Goal: Book appointment/travel/reservation

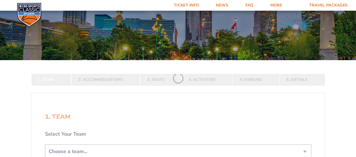
scroll to position [56, 0]
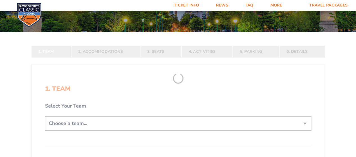
click at [302, 124] on select "Choose a team... [US_STATE] Wildcats [US_STATE] State Buckeyes [US_STATE] Tar H…" at bounding box center [178, 123] width 266 height 14
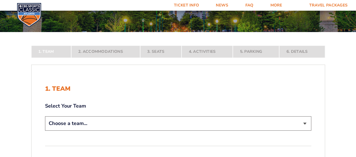
select select "12756"
click at [45, 131] on select "Choose a team... [US_STATE] Wildcats [US_STATE] State Buckeyes [US_STATE] Tar H…" at bounding box center [178, 123] width 266 height 14
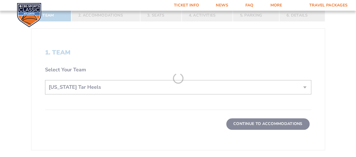
scroll to position [141, 0]
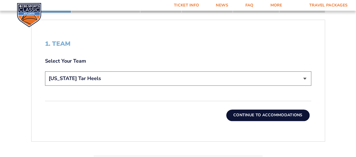
click at [256, 114] on button "Continue To Accommodations" at bounding box center [267, 115] width 83 height 11
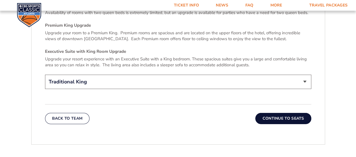
scroll to position [861, 0]
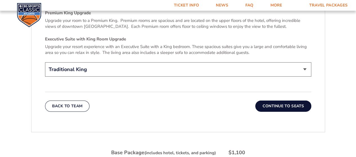
click at [281, 101] on button "Continue To Seats" at bounding box center [283, 106] width 56 height 11
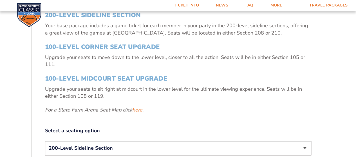
scroll to position [215, 0]
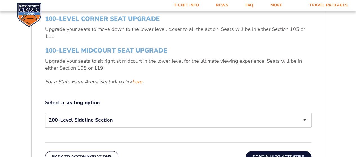
click at [304, 120] on select "200-Level Sideline Section 100-Level Corner Seat Upgrade (+$120 per person) 100…" at bounding box center [178, 120] width 266 height 14
select select "100-Level Midcourt Seat Upgrade"
click at [45, 113] on select "200-Level Sideline Section 100-Level Corner Seat Upgrade (+$120 per person) 100…" at bounding box center [178, 120] width 266 height 14
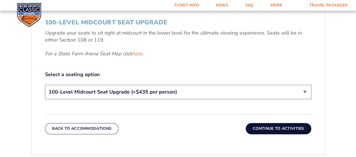
click at [282, 127] on button "Continue To Activities" at bounding box center [277, 128] width 65 height 11
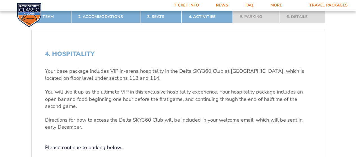
scroll to position [159, 0]
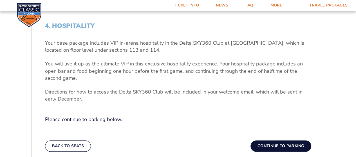
click at [280, 144] on button "Continue To Parking" at bounding box center [280, 146] width 61 height 11
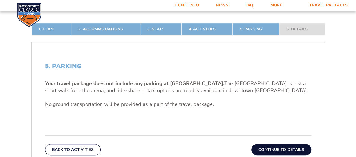
scroll to position [130, 0]
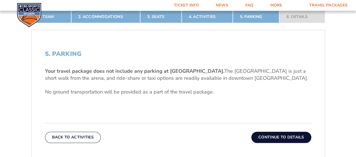
click at [286, 137] on button "Continue To Details" at bounding box center [281, 137] width 60 height 11
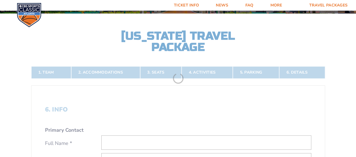
scroll to position [74, 0]
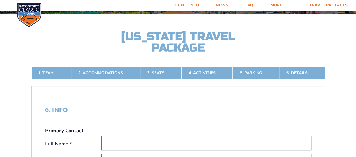
click at [126, 144] on input "text" at bounding box center [206, 143] width 210 height 14
type input "[PERSON_NAME]"
type input "[EMAIL_ADDRESS][DOMAIN_NAME]"
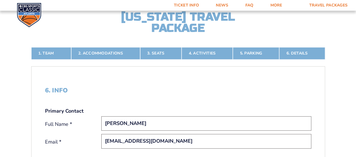
scroll to position [130, 0]
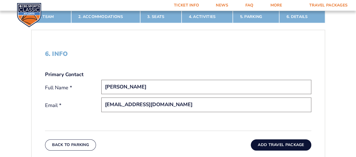
click at [284, 144] on button "Add Travel Package" at bounding box center [280, 144] width 60 height 11
